Goal: Information Seeking & Learning: Learn about a topic

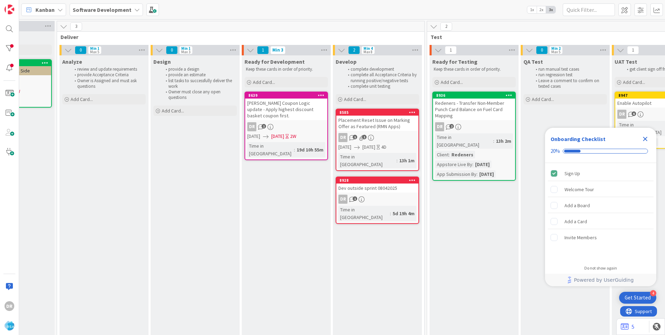
scroll to position [0, 715]
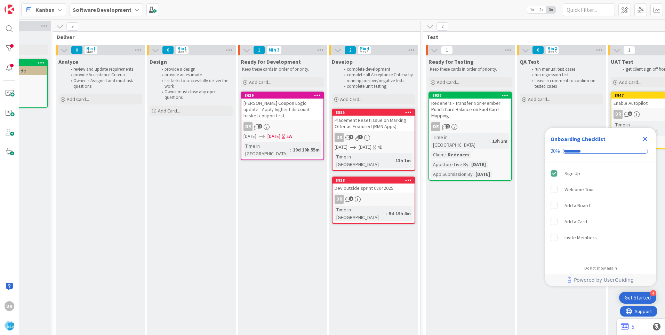
click at [382, 127] on div "Placement Reset Issue on Marking Offer as Featured (RMN Apps)" at bounding box center [374, 123] width 82 height 15
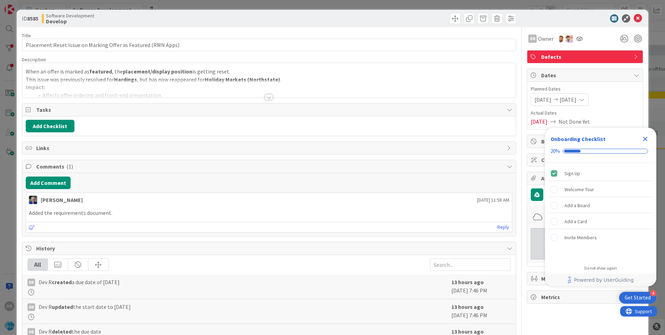
click at [152, 86] on div at bounding box center [269, 89] width 494 height 18
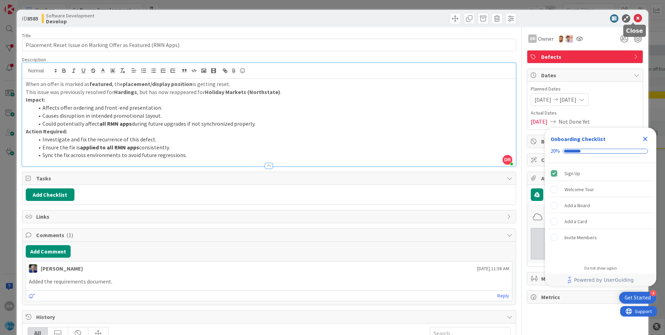
click at [634, 21] on icon at bounding box center [638, 18] width 8 height 8
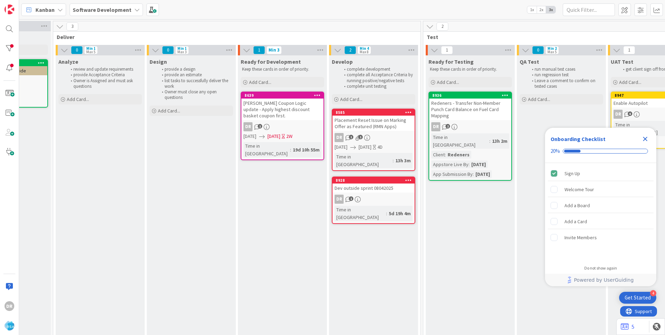
click at [647, 138] on icon "Close Checklist" at bounding box center [645, 139] width 8 height 8
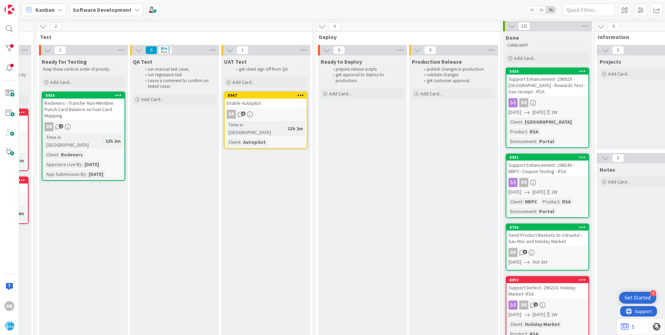
scroll to position [0, 688]
